Goal: Check status: Check status

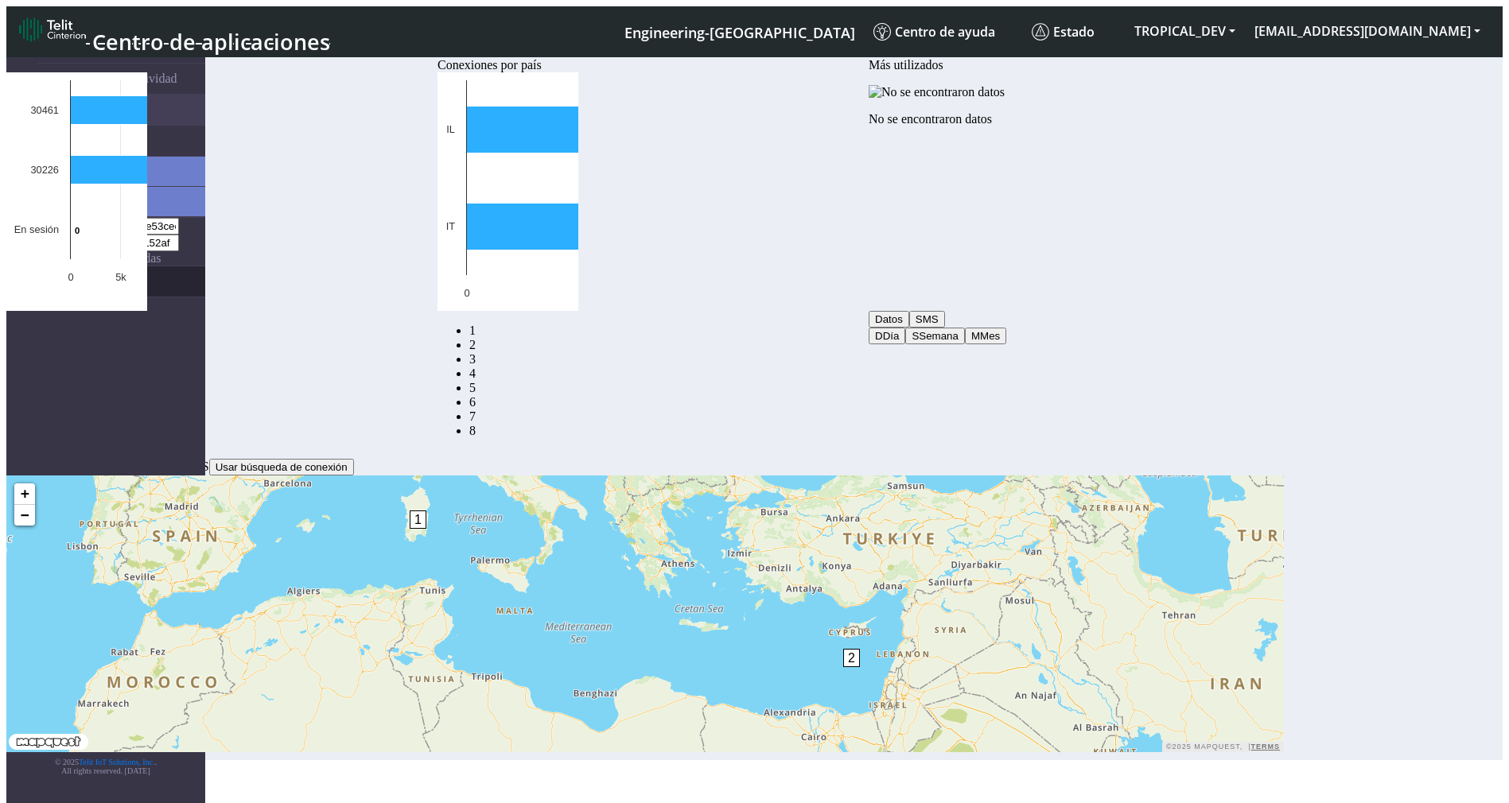
click at [122, 266] on link "eUICCs" at bounding box center [121, 281] width 167 height 30
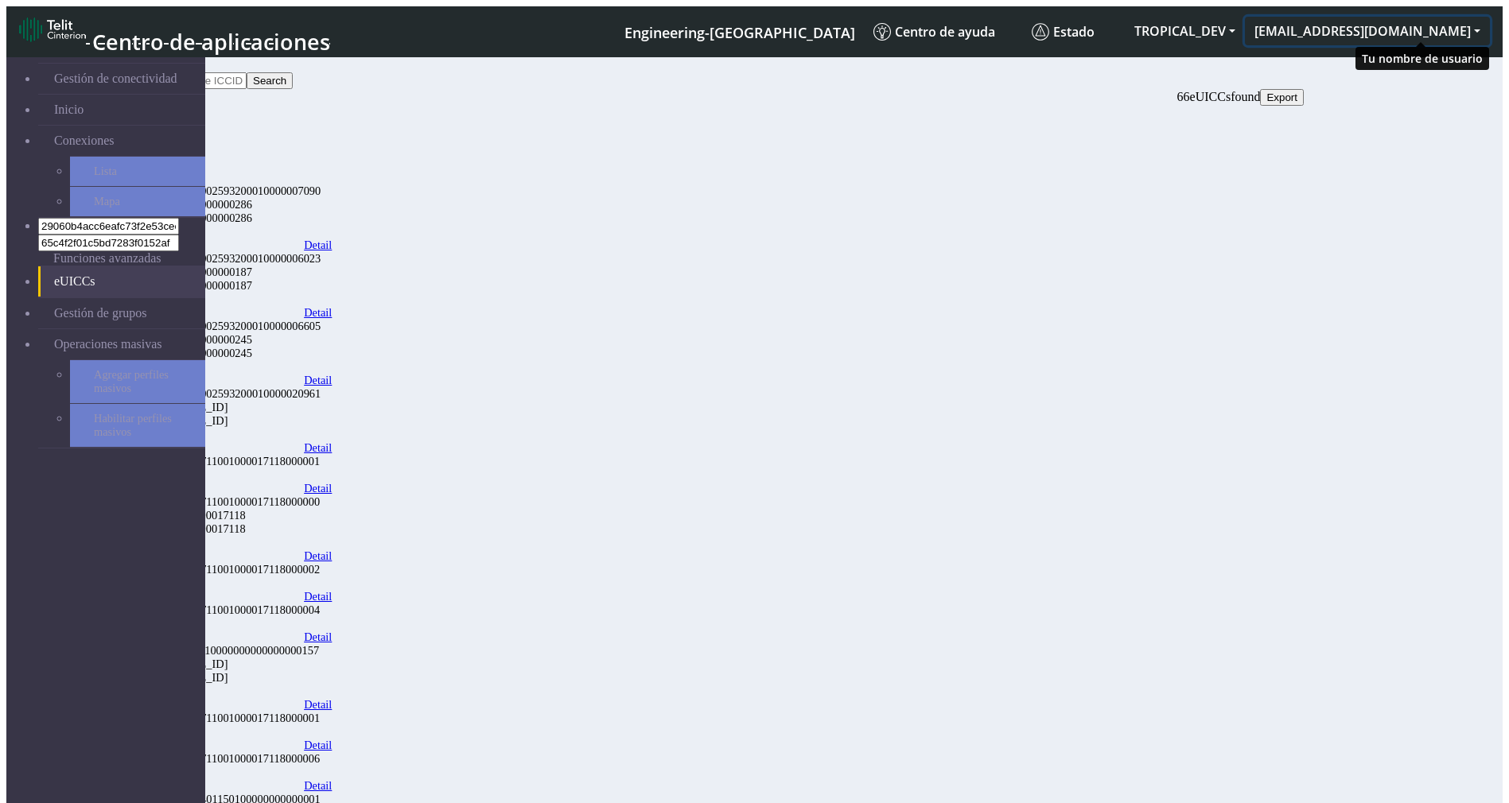
click at [1479, 25] on button "ashok.nair@telit.com" at bounding box center [1367, 31] width 245 height 29
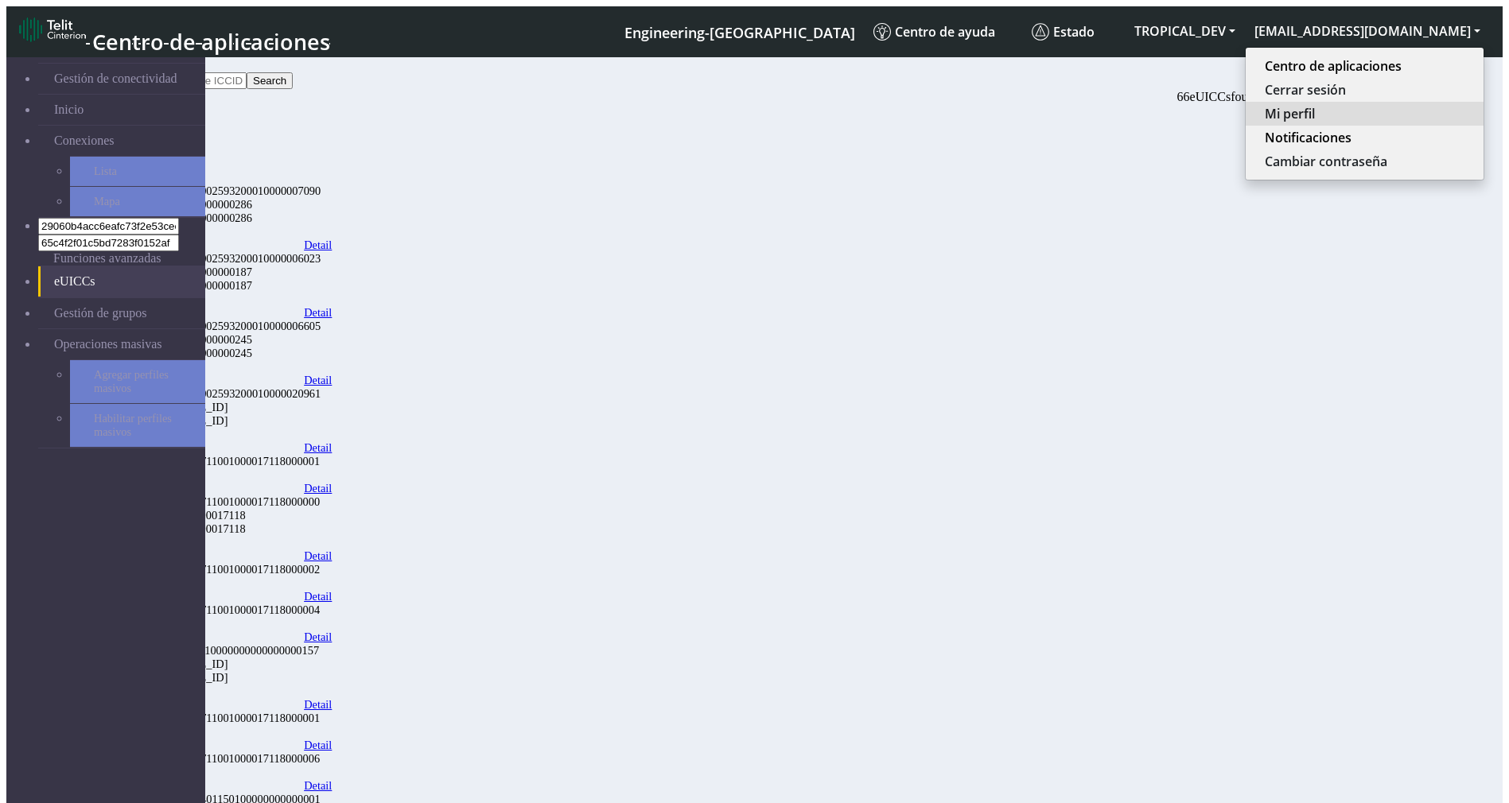
click at [1399, 102] on button "Mi perfil" at bounding box center [1365, 114] width 238 height 24
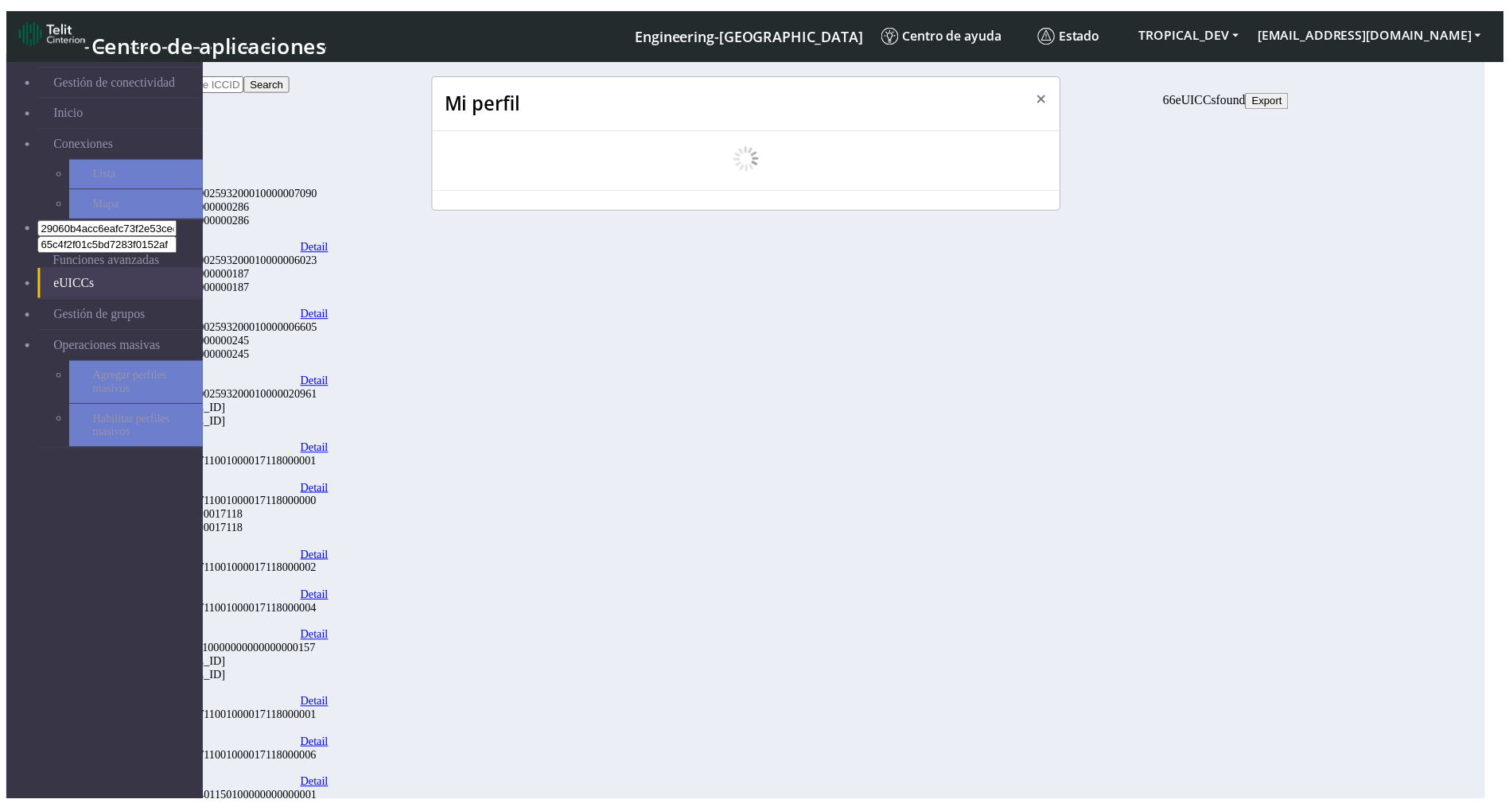
scroll to position [6, 0]
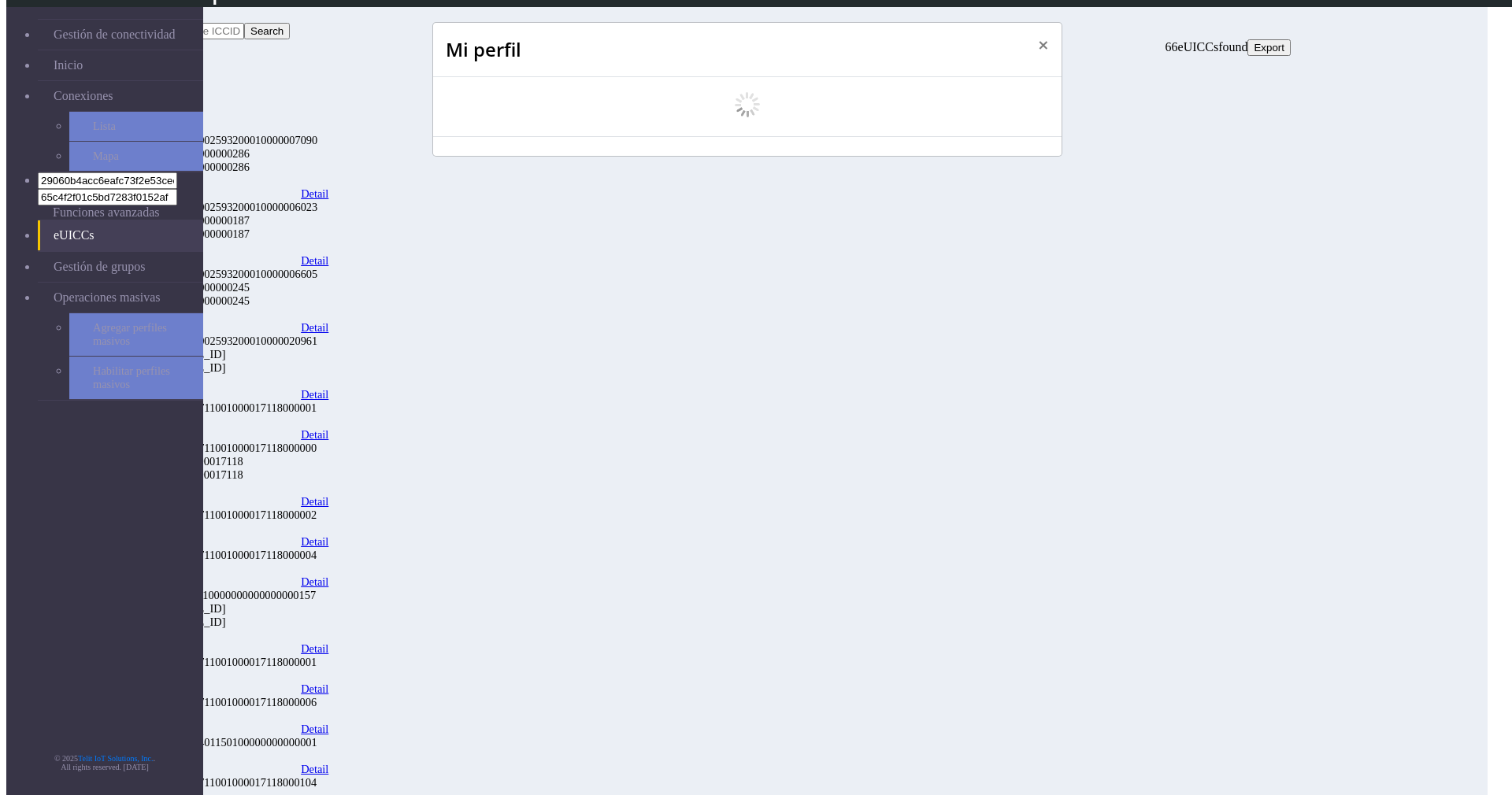
select select "es"
select select "5ea0823b1c5bd764010b9e0c"
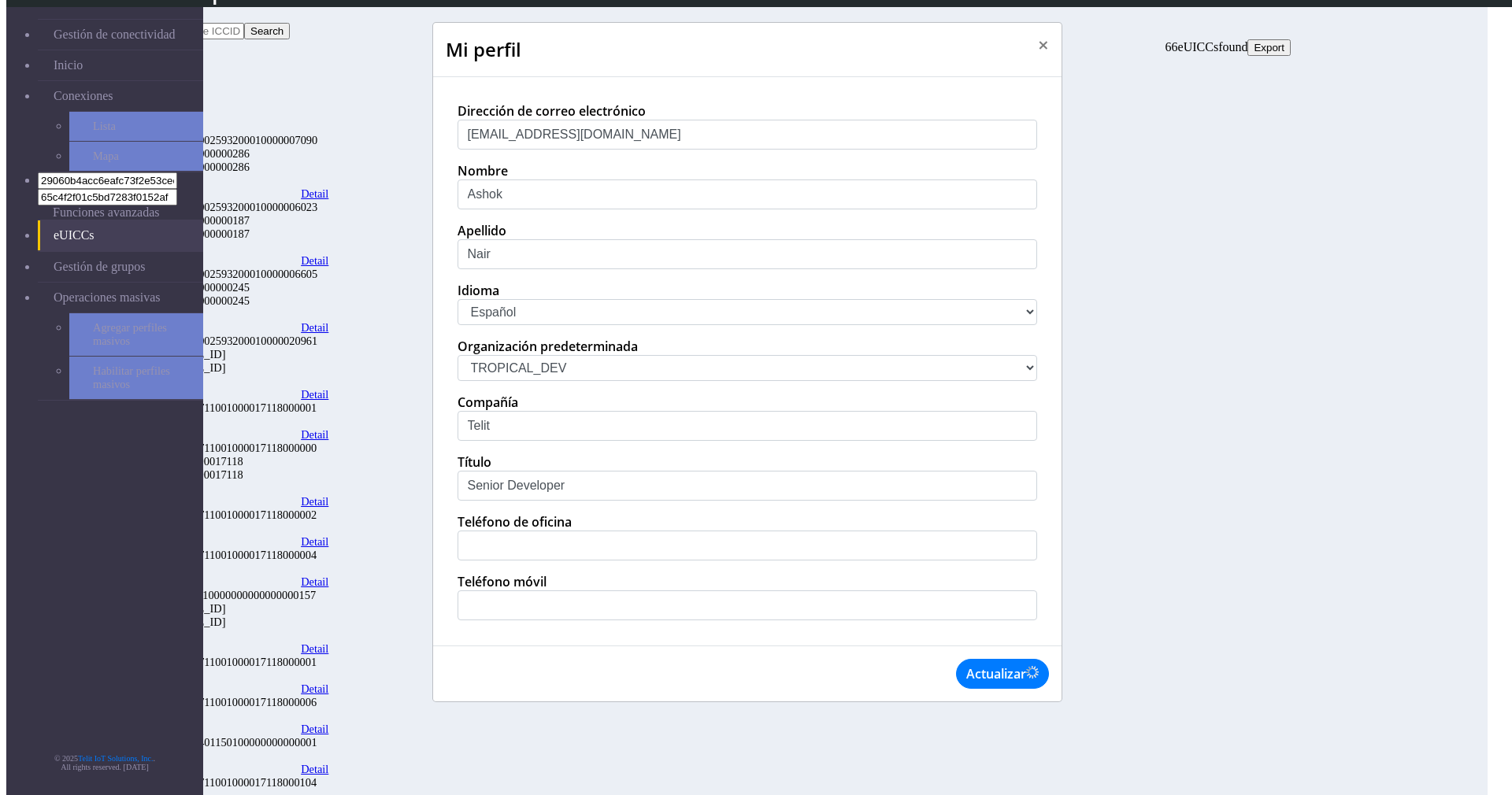
click at [525, 325] on select "中文 English Español" at bounding box center [747, 312] width 579 height 26
select select "en_US"
click at [457, 325] on select "中文 English Español" at bounding box center [747, 312] width 579 height 26
click at [995, 689] on button "Actualizar" at bounding box center [1003, 674] width 93 height 30
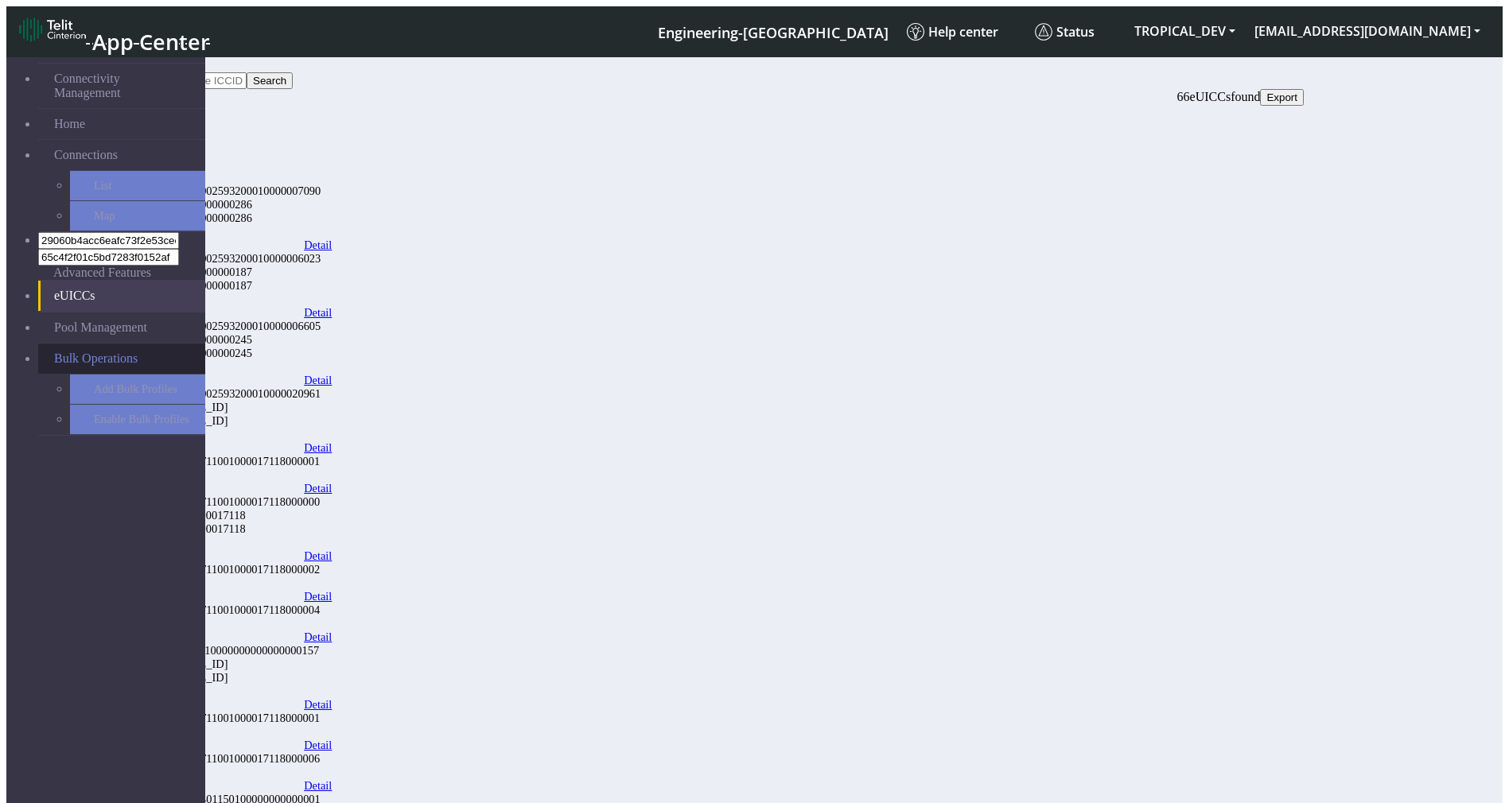
click at [111, 352] on span "Bulk Operations" at bounding box center [96, 359] width 84 height 14
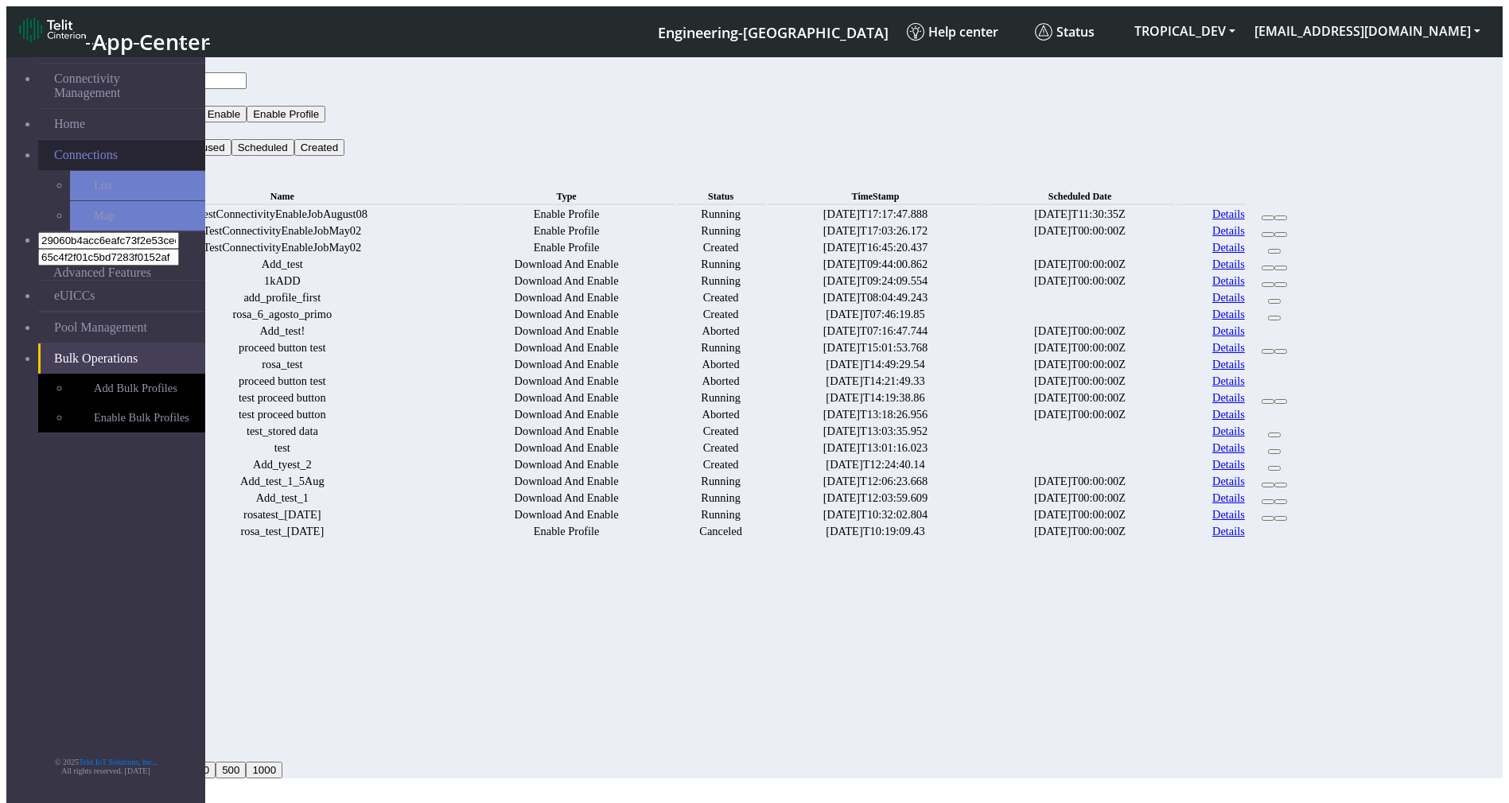
click at [71, 148] on span "Connections" at bounding box center [86, 155] width 64 height 14
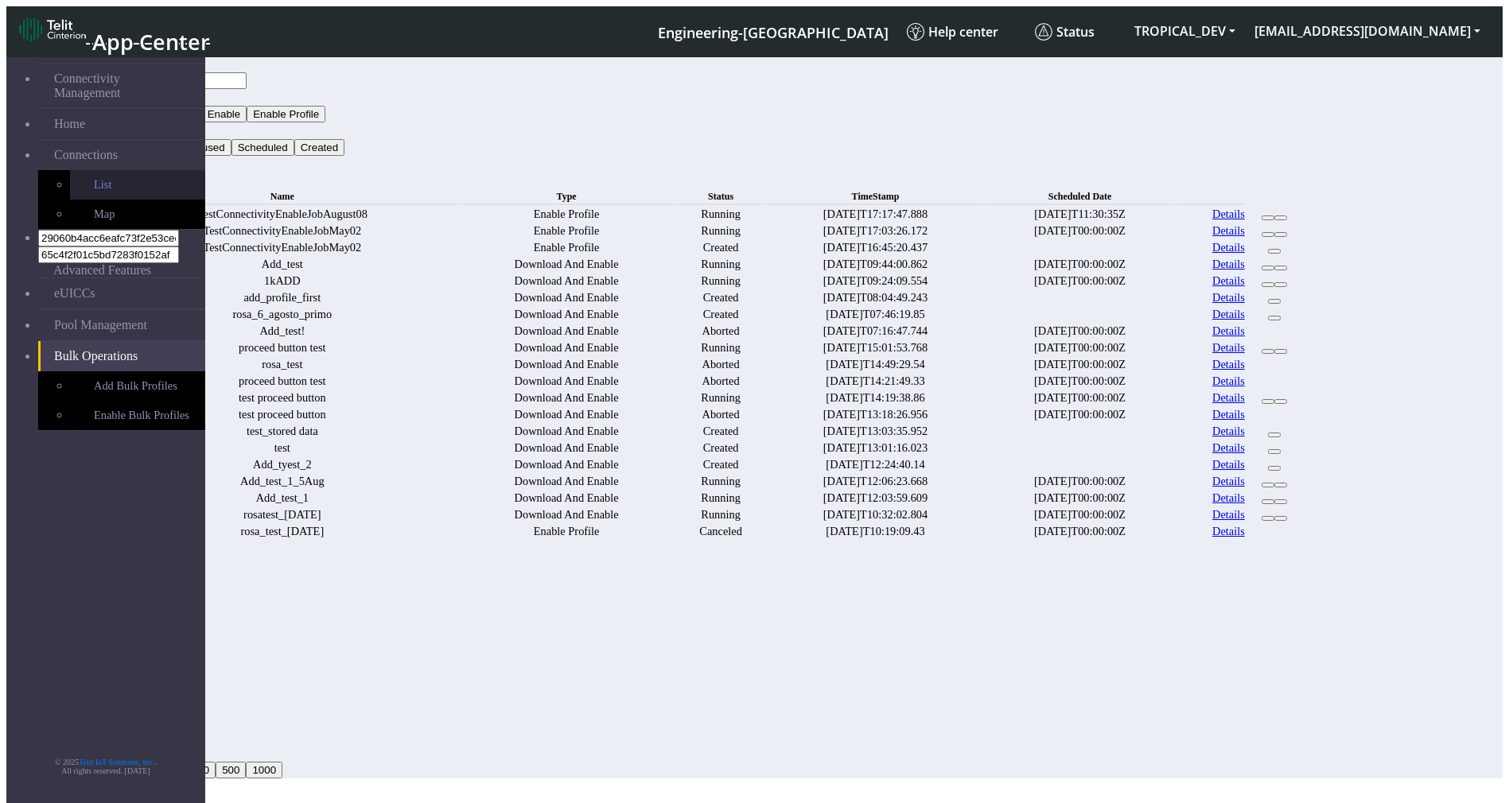
click at [78, 170] on link "List" at bounding box center [137, 184] width 135 height 29
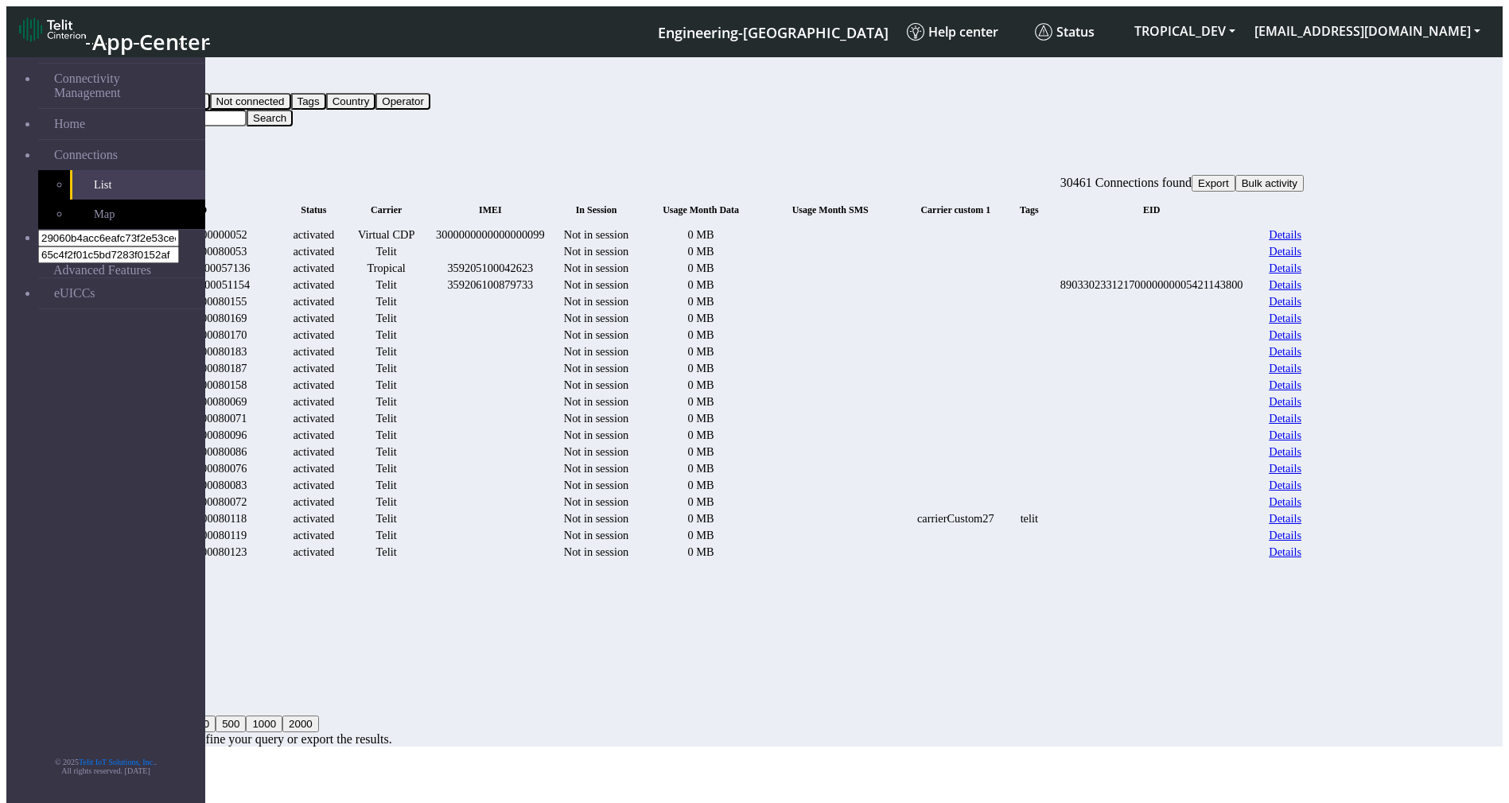
click at [112, 172] on icon at bounding box center [112, 172] width 0 height 0
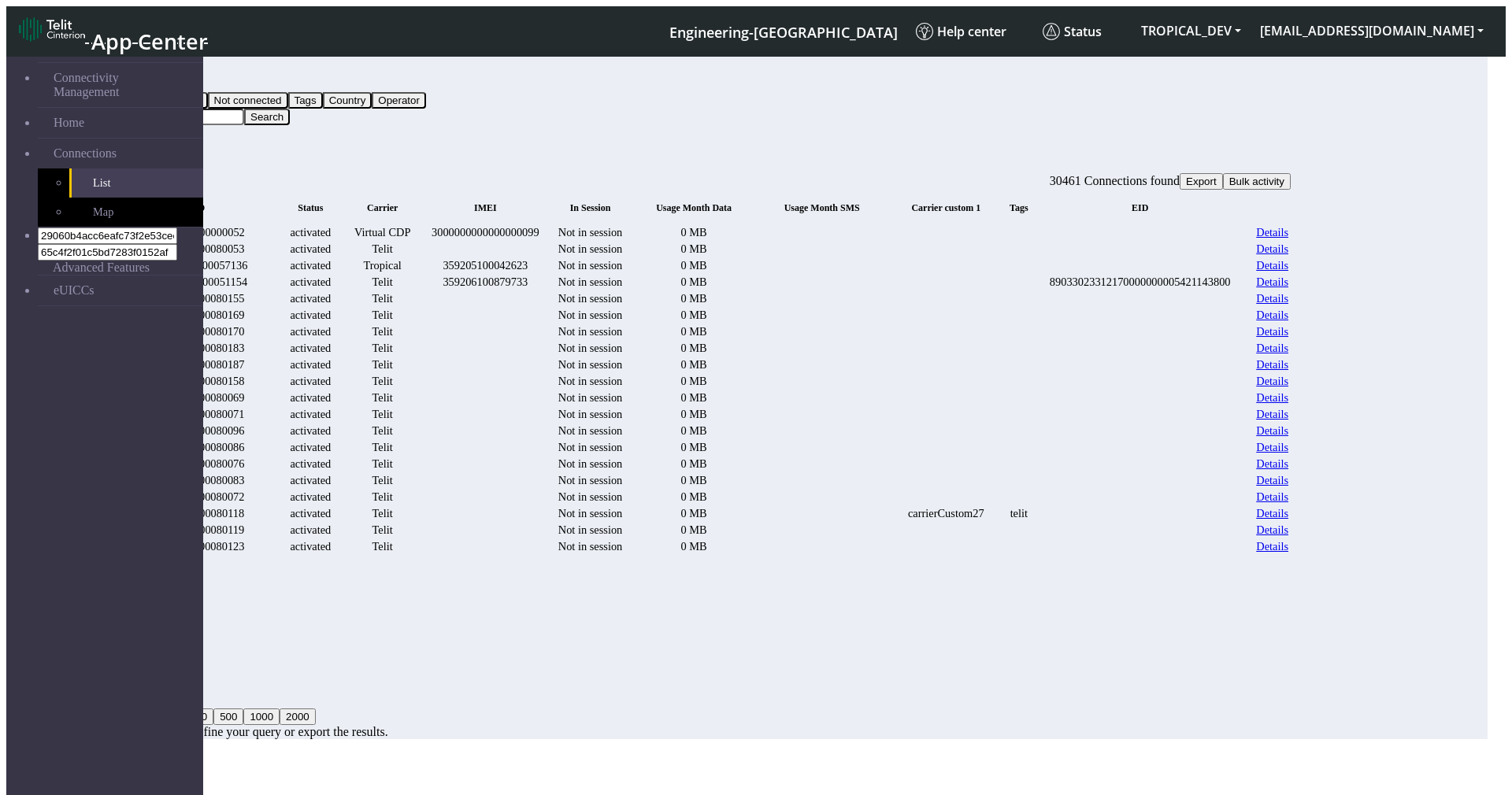
drag, startPoint x: 698, startPoint y: 177, endPoint x: 741, endPoint y: 463, distance: 289.2
click at [139, 795] on td "ICCID" at bounding box center [74, 810] width 128 height 16
click at [1487, 787] on icon "Close" at bounding box center [1487, 787] width 0 height 0
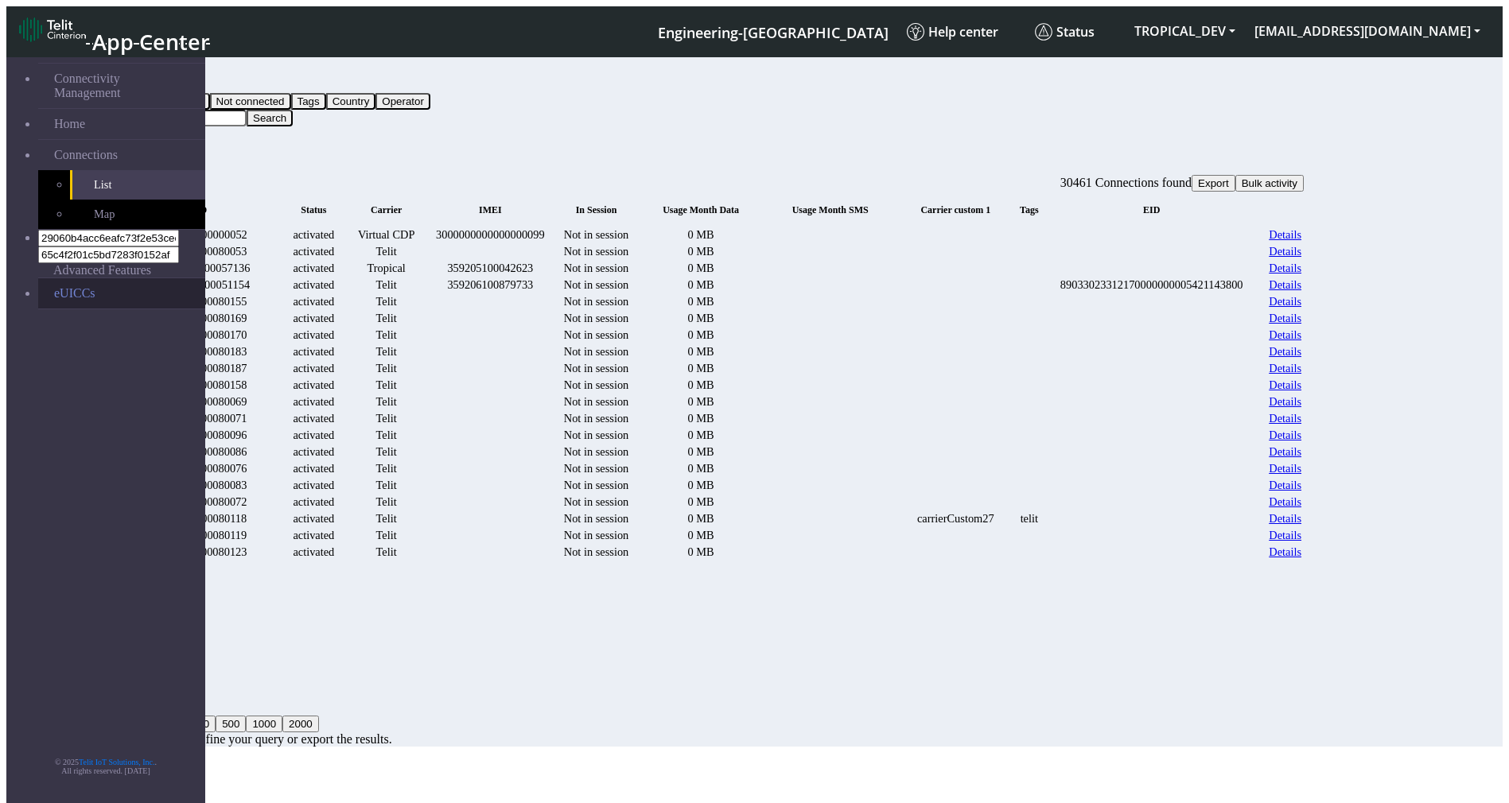
click at [66, 278] on link "eUICCs" at bounding box center [121, 293] width 167 height 30
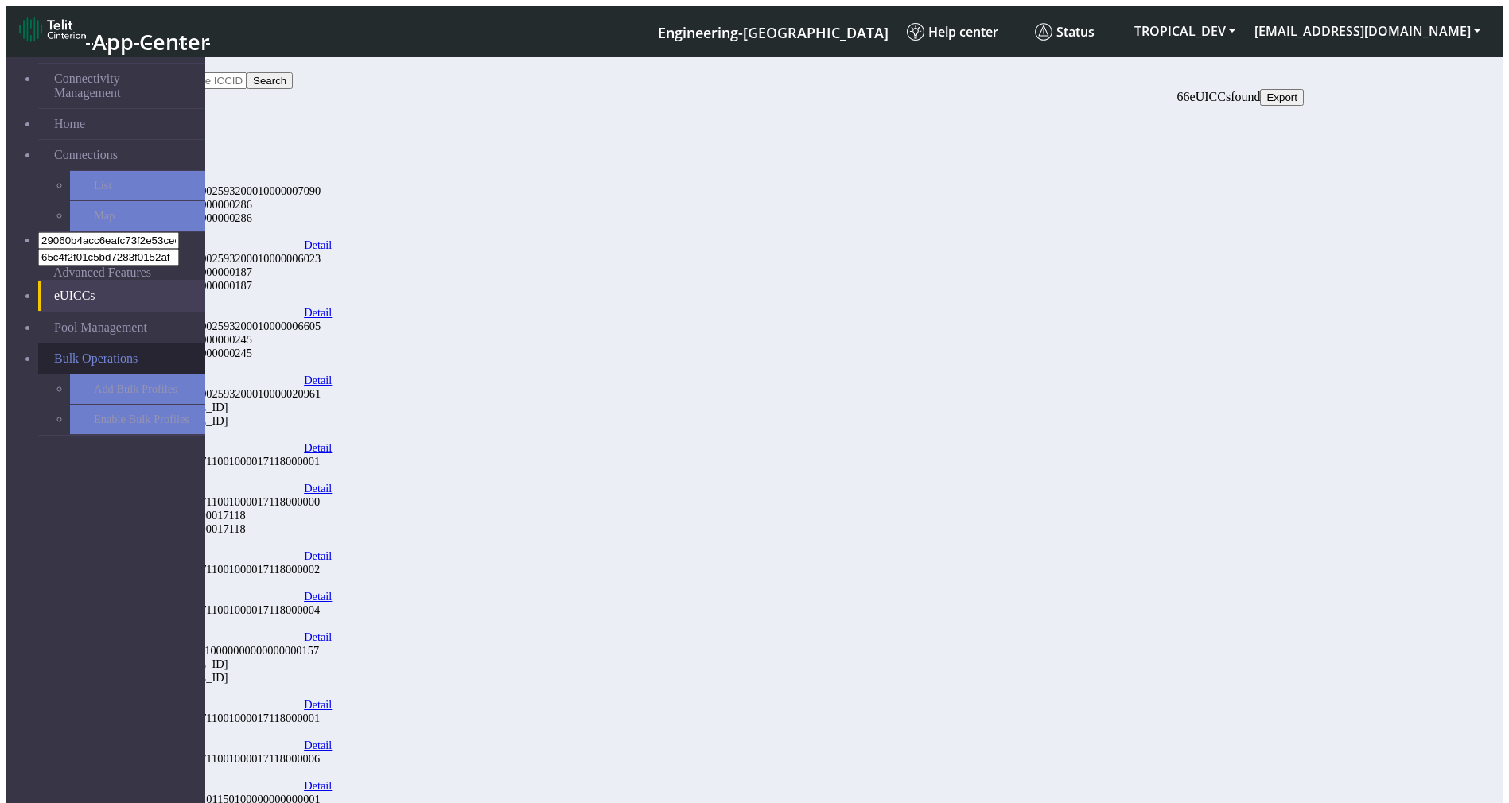
click at [66, 352] on span "Bulk Operations" at bounding box center [96, 359] width 84 height 14
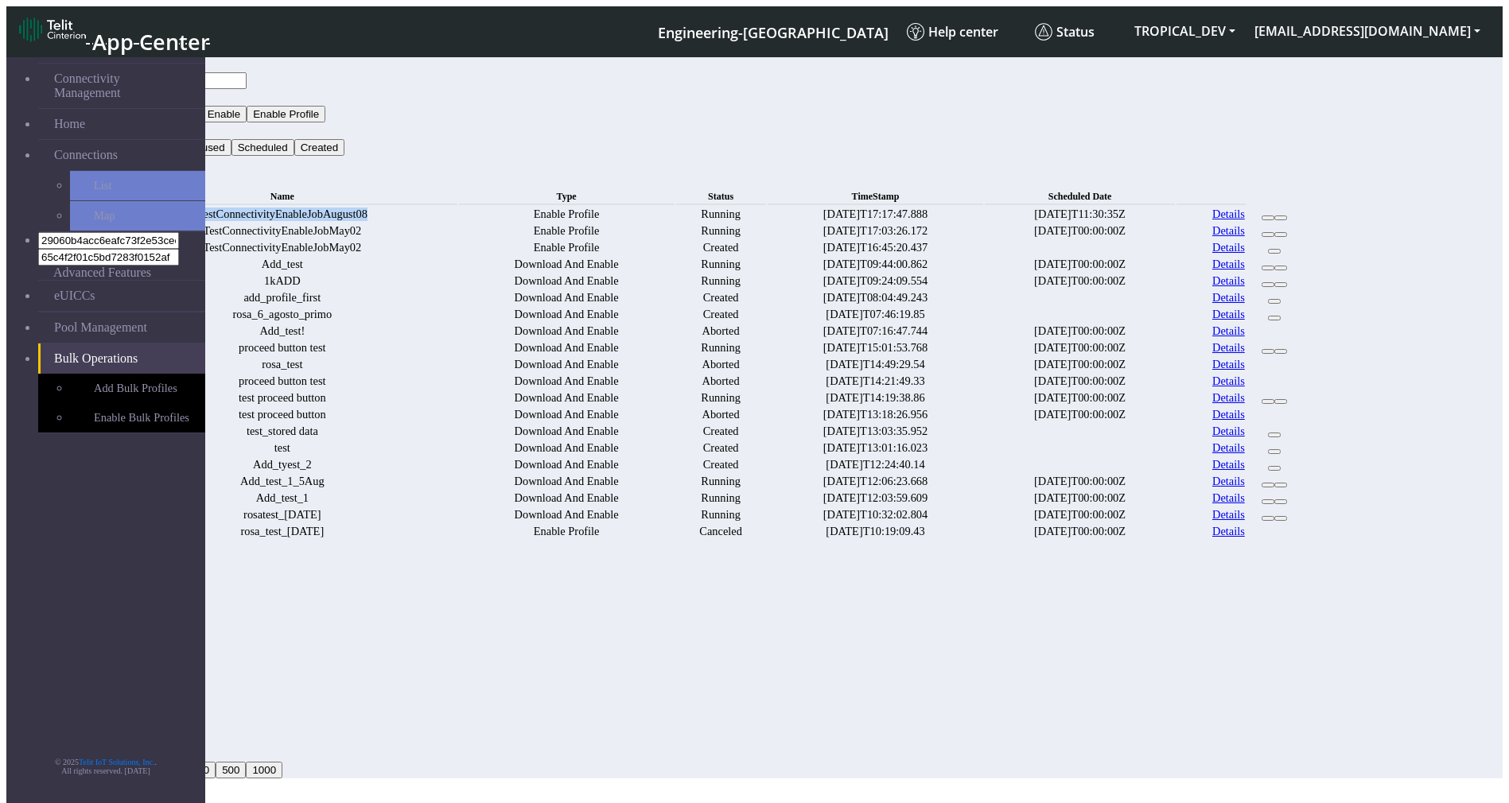
drag, startPoint x: 461, startPoint y: 190, endPoint x: 227, endPoint y: 180, distance: 234.1
click at [227, 207] on td "TestConnectivityEnableJobAugust08" at bounding box center [282, 214] width 350 height 15
copy td "TestConnectivityEnableJobAugust08"
click at [247, 72] on input "text" at bounding box center [176, 80] width 141 height 17
paste input "TestConnectivityEnableJobAugust08"
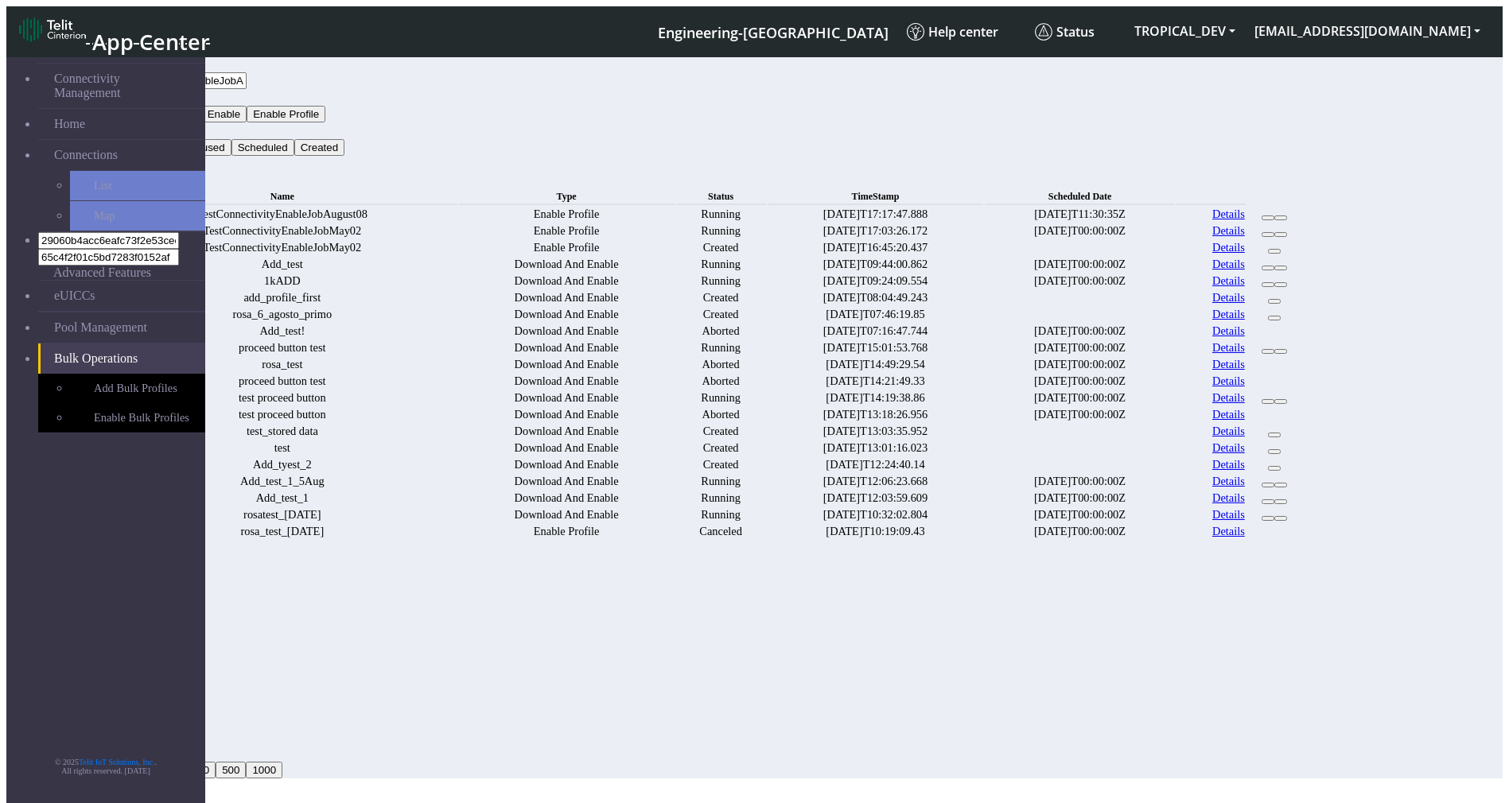
type input "TestConnectivityEnableJobAugust08"
click at [152, 156] on button "Search" at bounding box center [129, 164] width 46 height 17
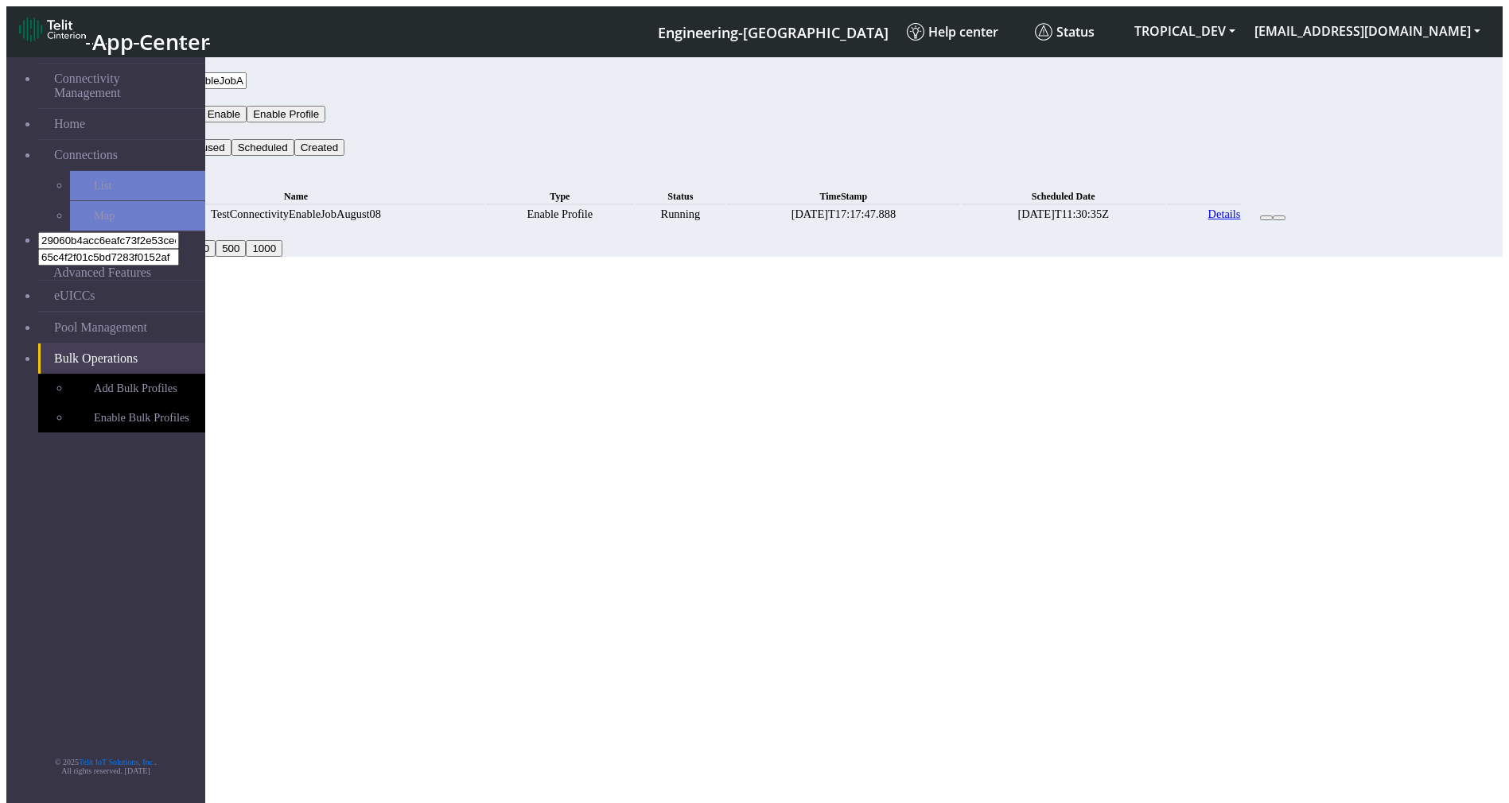
click at [149, 122] on button "Status" at bounding box center [127, 130] width 43 height 17
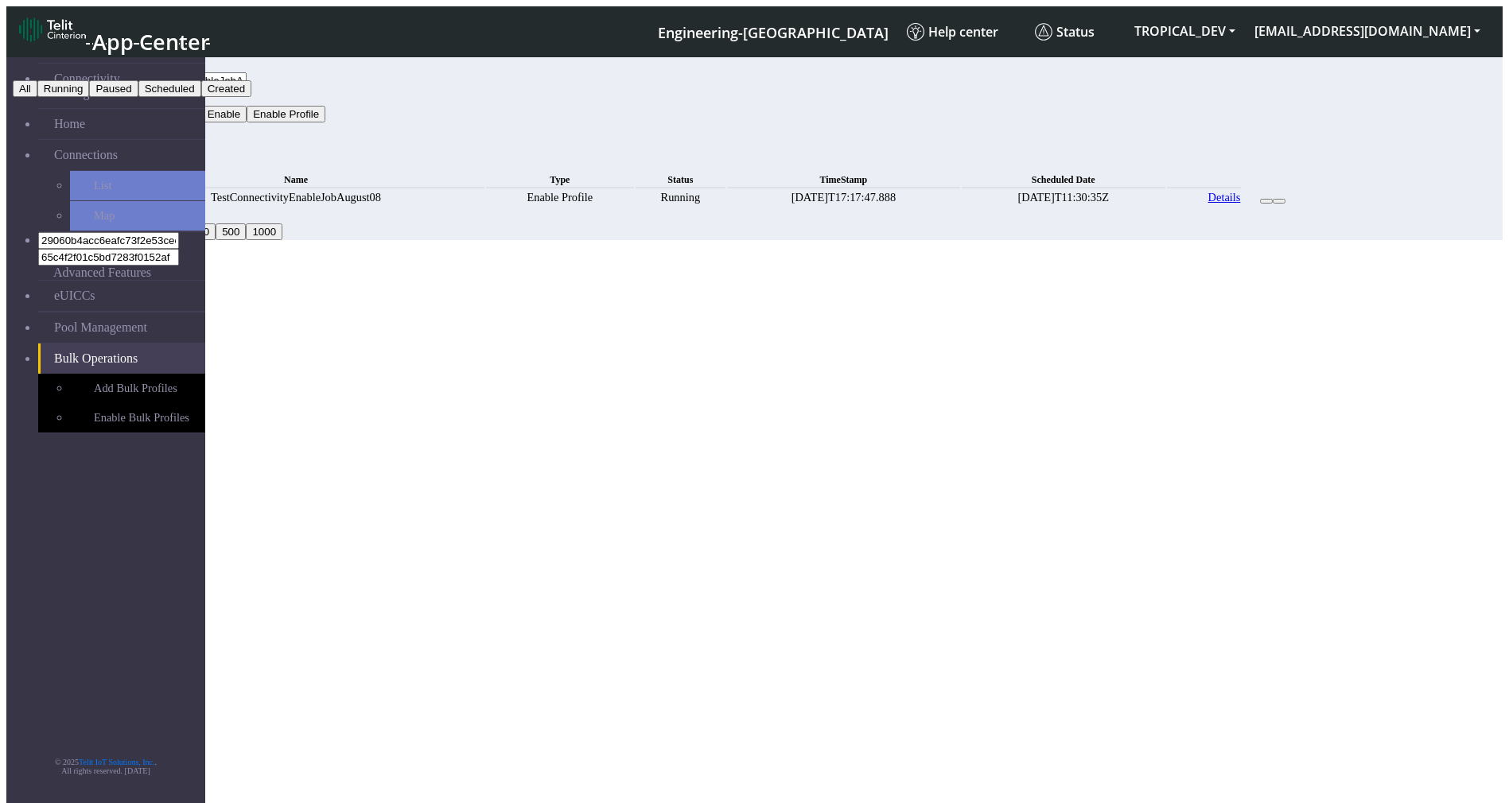
click at [90, 97] on button "Running" at bounding box center [63, 88] width 52 height 17
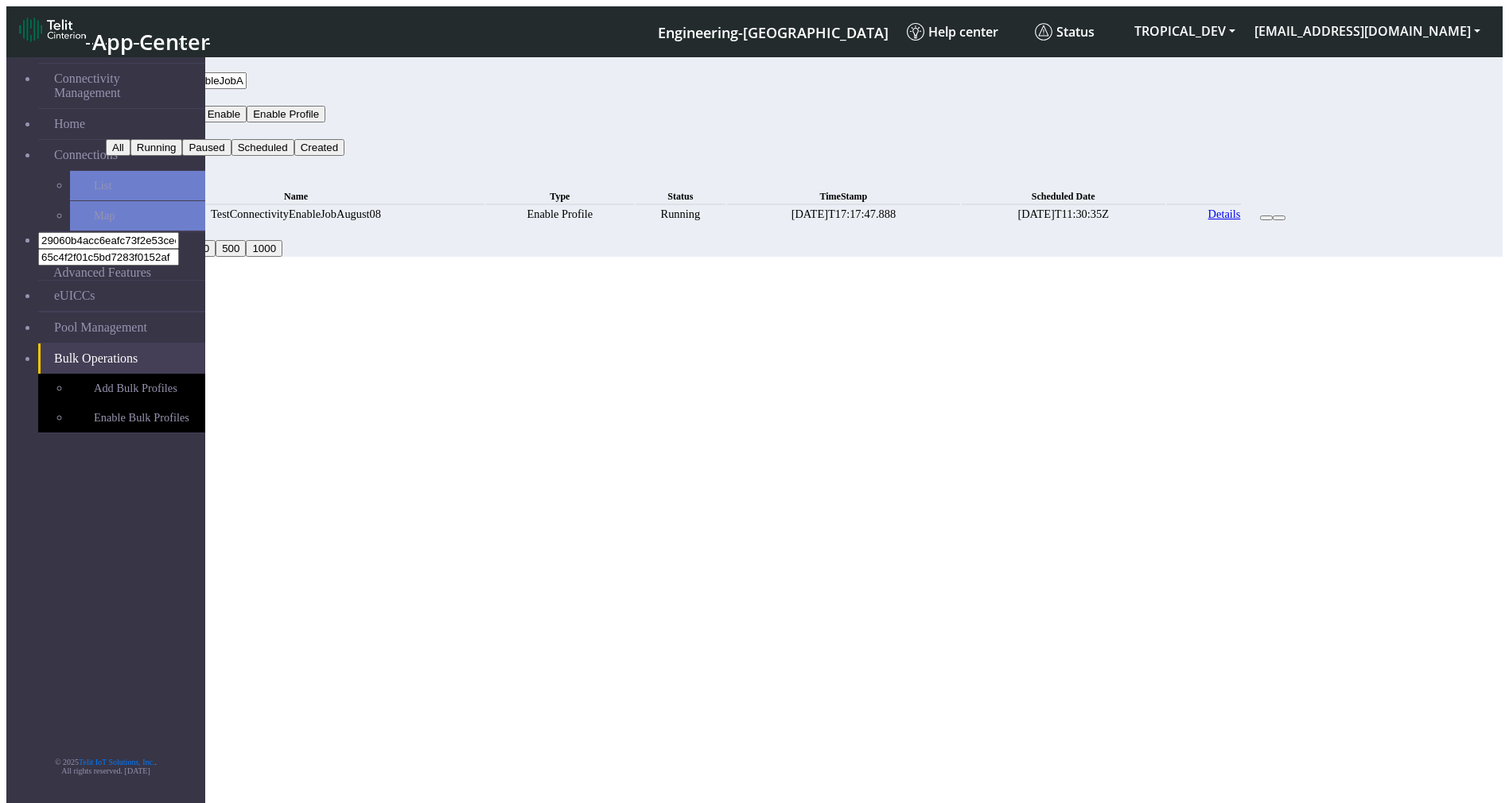
click at [152, 156] on button "Search" at bounding box center [129, 164] width 46 height 17
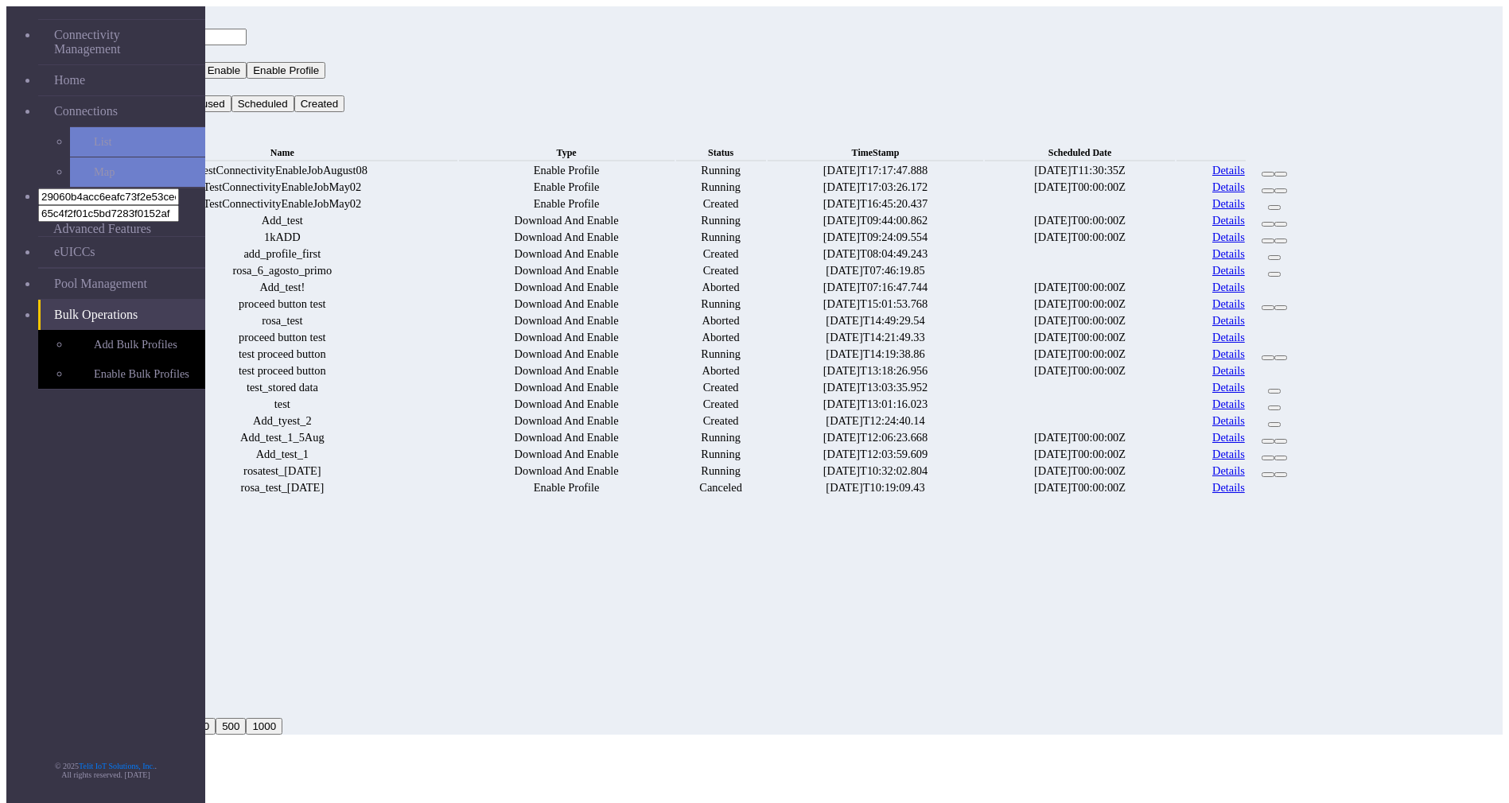
click at [149, 79] on button "Status" at bounding box center [127, 87] width 43 height 17
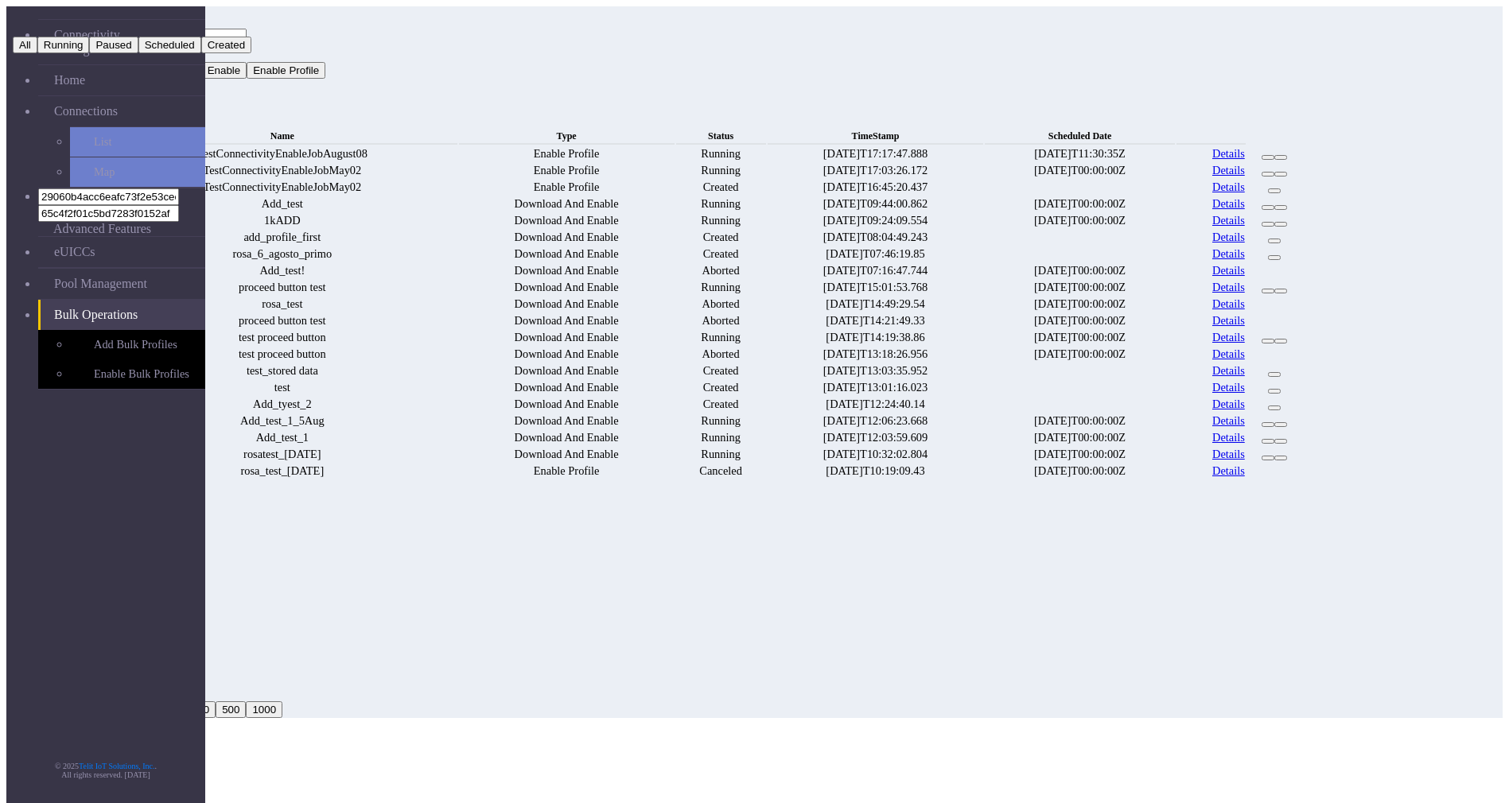
click at [90, 53] on button "Running" at bounding box center [63, 45] width 52 height 17
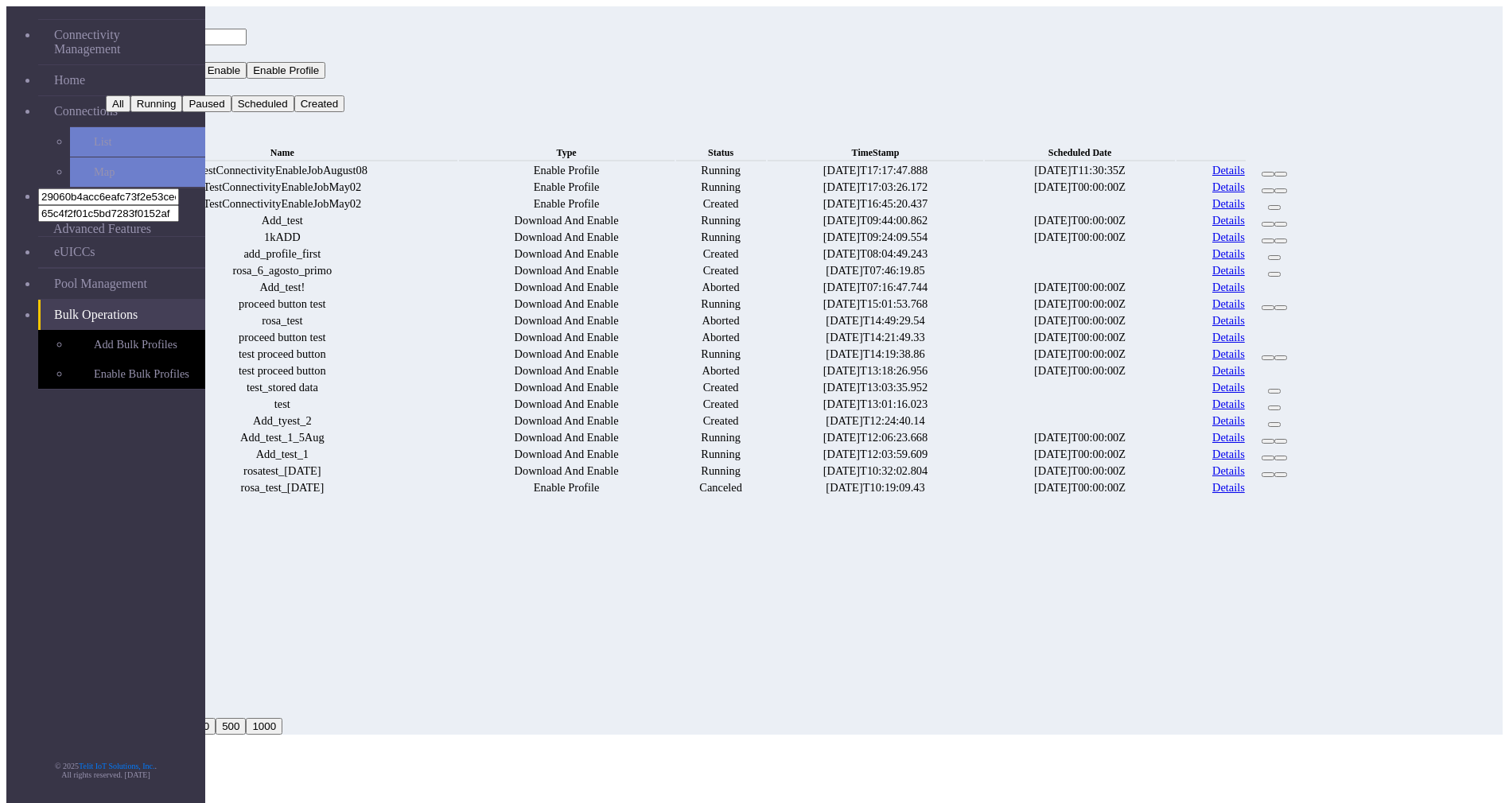
click at [152, 112] on button "Search" at bounding box center [129, 120] width 46 height 17
click at [149, 79] on button "Status" at bounding box center [127, 87] width 43 height 17
